Goal: Navigation & Orientation: Find specific page/section

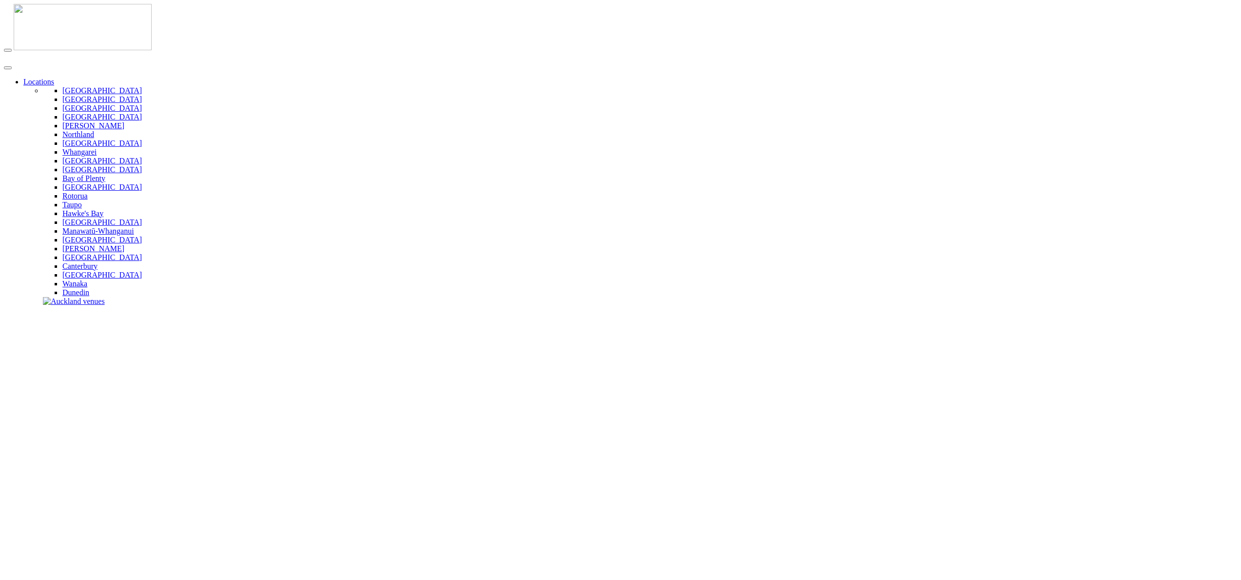
click at [54, 78] on link "Locations" at bounding box center [38, 82] width 31 height 8
click at [83, 95] on link "[GEOGRAPHIC_DATA]" at bounding box center [101, 90] width 79 height 8
click at [54, 78] on link "Locations" at bounding box center [38, 82] width 31 height 8
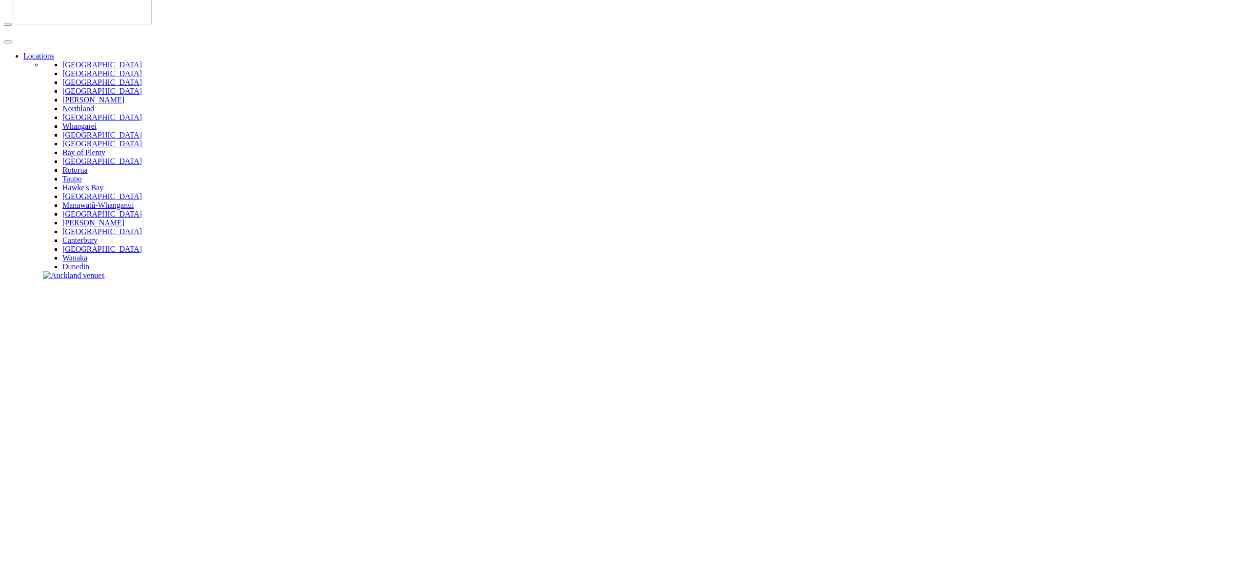
scroll to position [415, 0]
